Goal: Navigation & Orientation: Find specific page/section

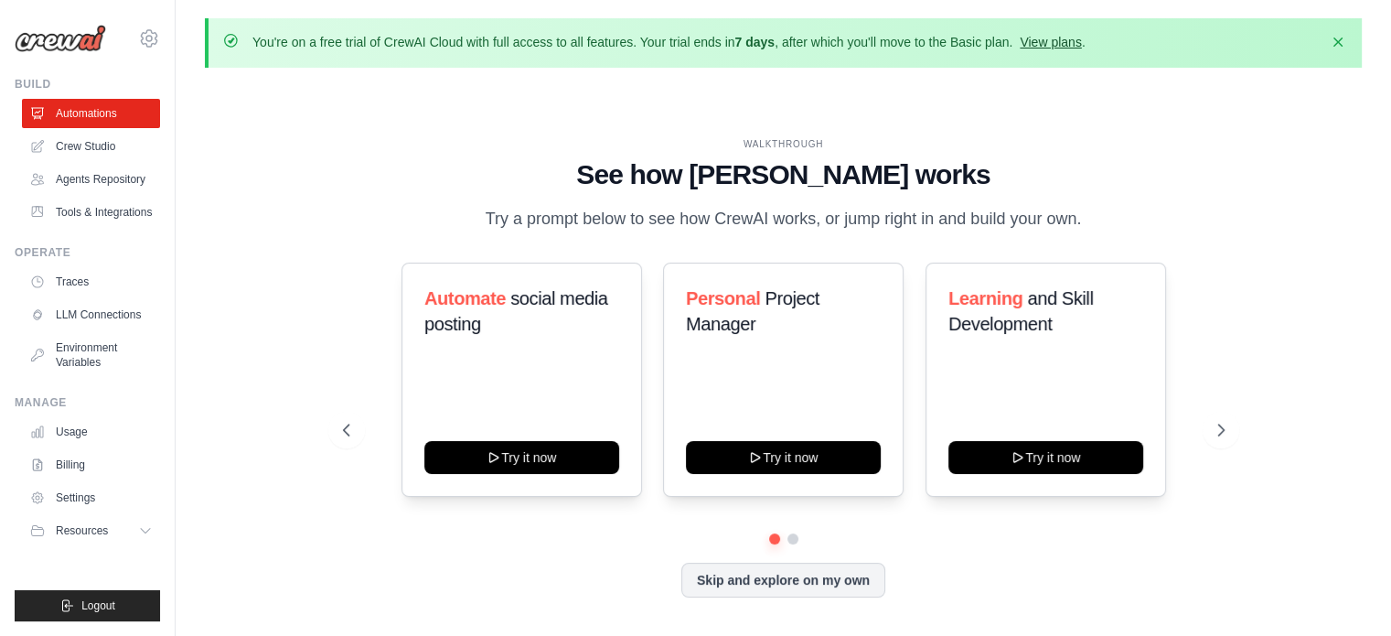
click at [1065, 36] on link "View plans" at bounding box center [1050, 42] width 61 height 15
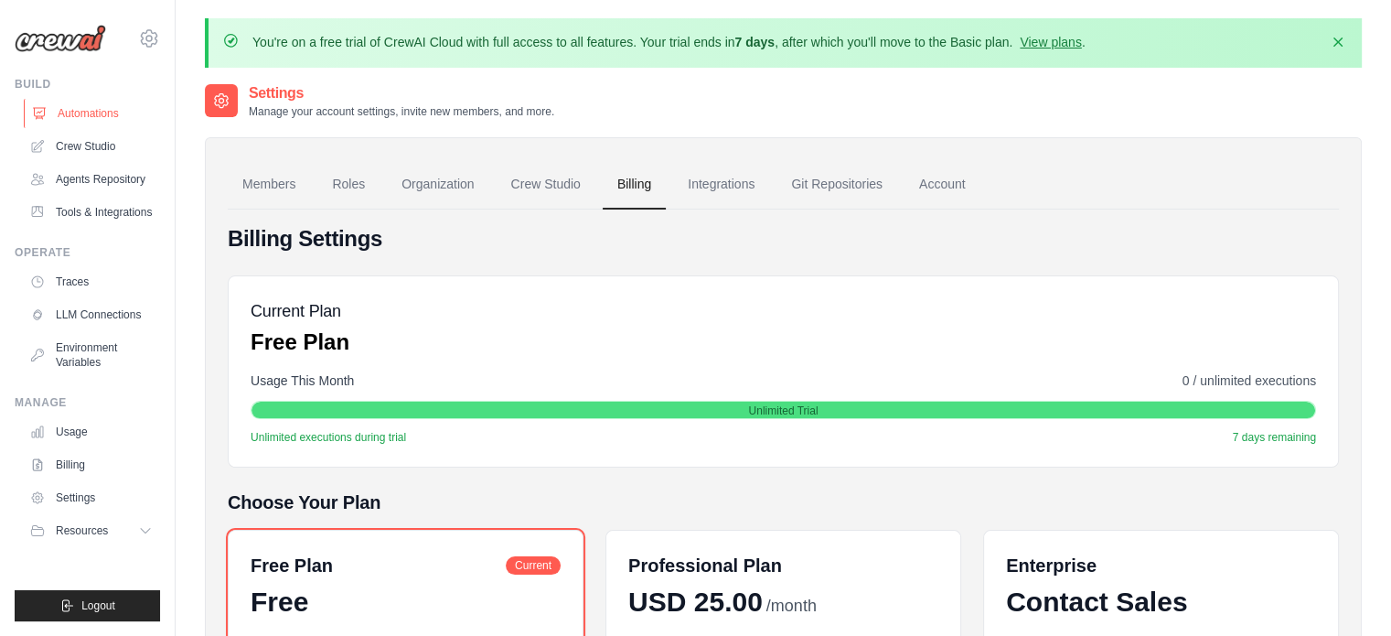
click at [111, 115] on link "Automations" at bounding box center [93, 113] width 138 height 29
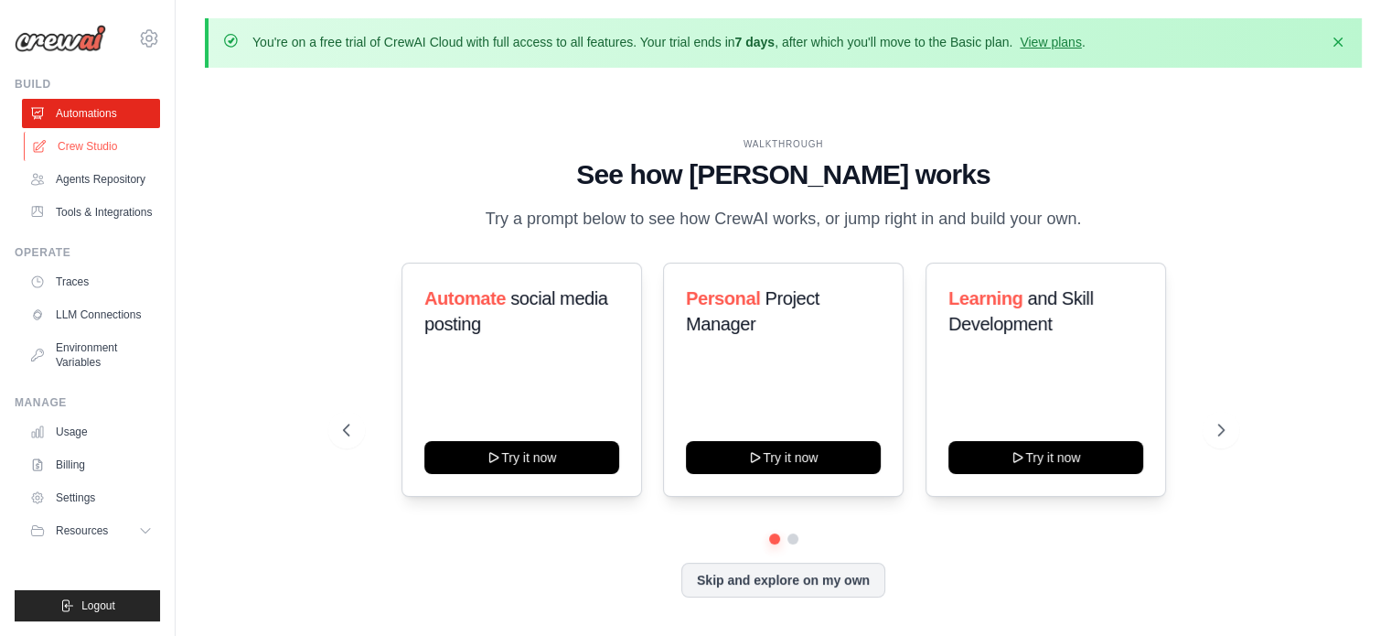
click at [90, 145] on link "Crew Studio" at bounding box center [93, 146] width 138 height 29
